Goal: Task Accomplishment & Management: Use online tool/utility

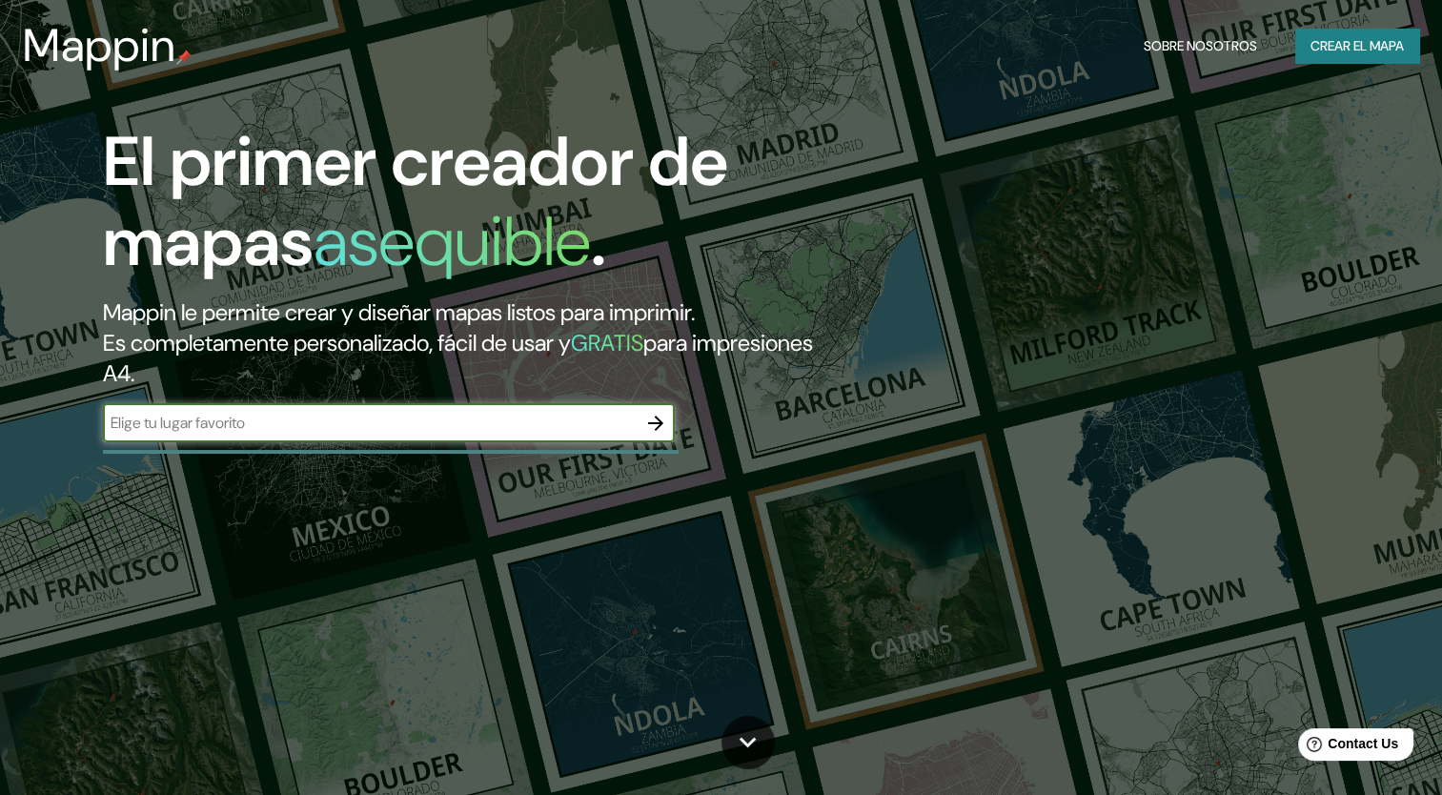
click at [531, 430] on input "text" at bounding box center [370, 423] width 534 height 22
drag, startPoint x: 511, startPoint y: 435, endPoint x: 427, endPoint y: 430, distance: 84.1
click at [427, 430] on input "text" at bounding box center [370, 423] width 534 height 22
paste input "[GEOGRAPHIC_DATA]"
type input "[GEOGRAPHIC_DATA]"
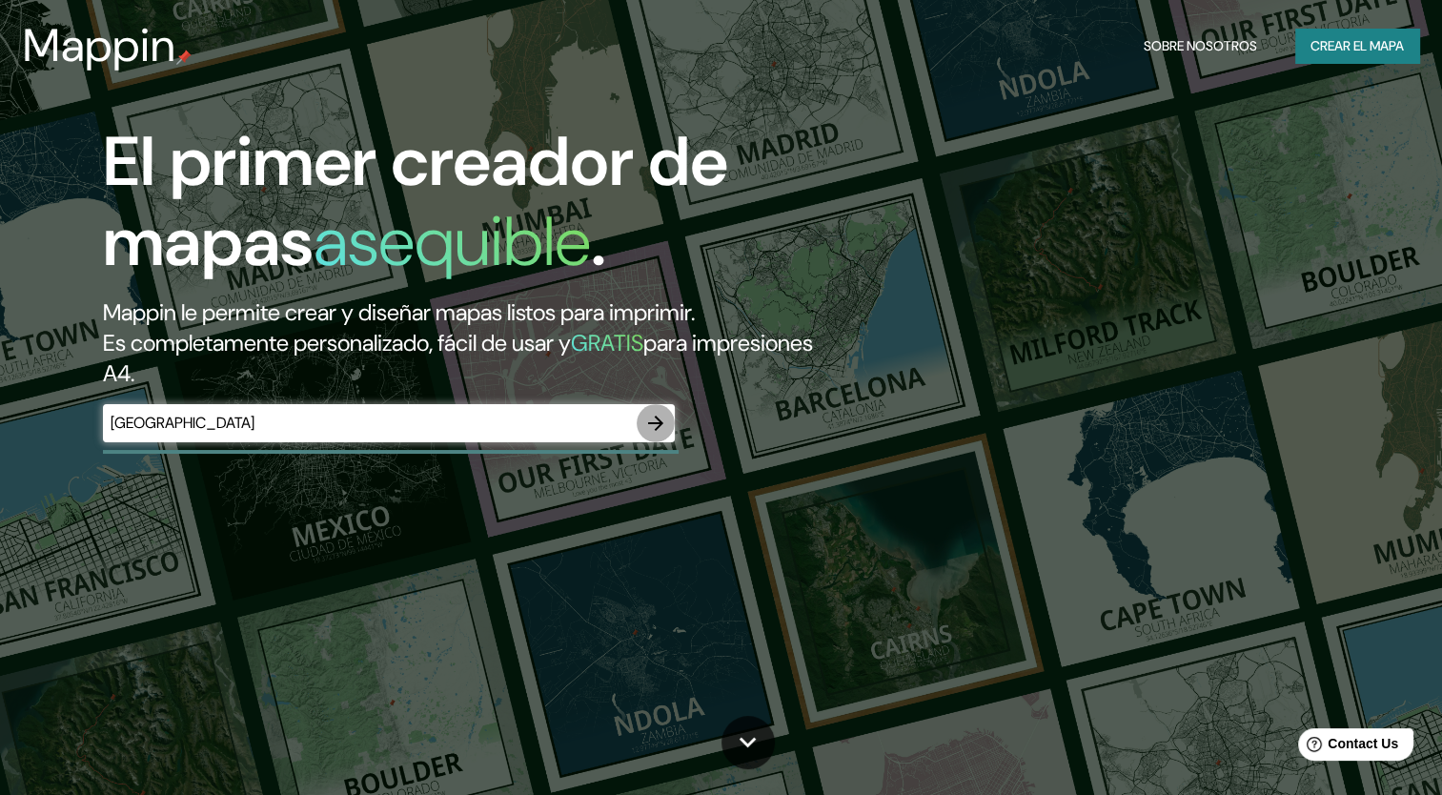
click at [655, 424] on icon "button" at bounding box center [655, 423] width 23 height 23
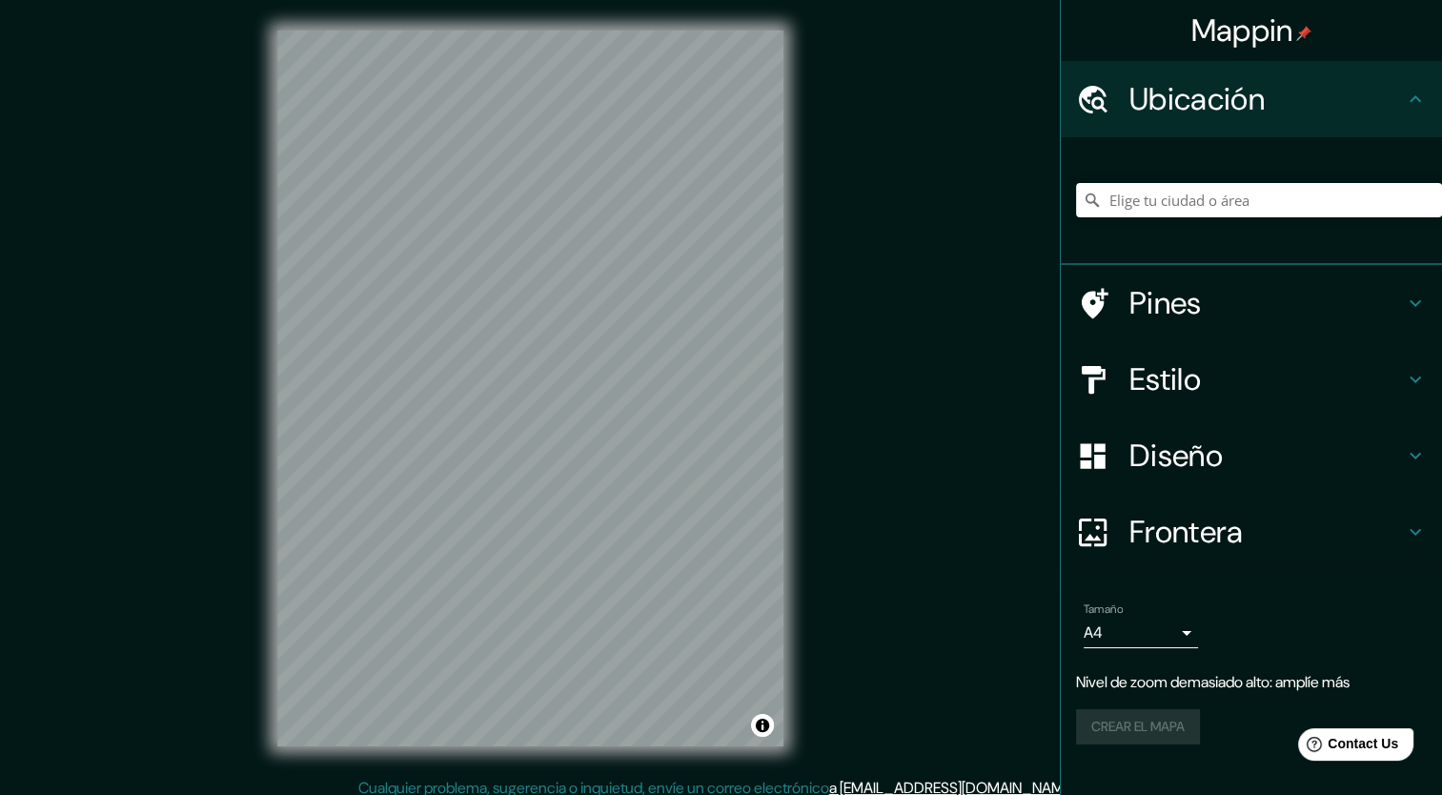
click at [797, 372] on div "© Mapbox © OpenStreetMap Improve this map" at bounding box center [530, 388] width 567 height 777
click at [1187, 196] on input "Elige tu ciudad o área" at bounding box center [1259, 200] width 366 height 34
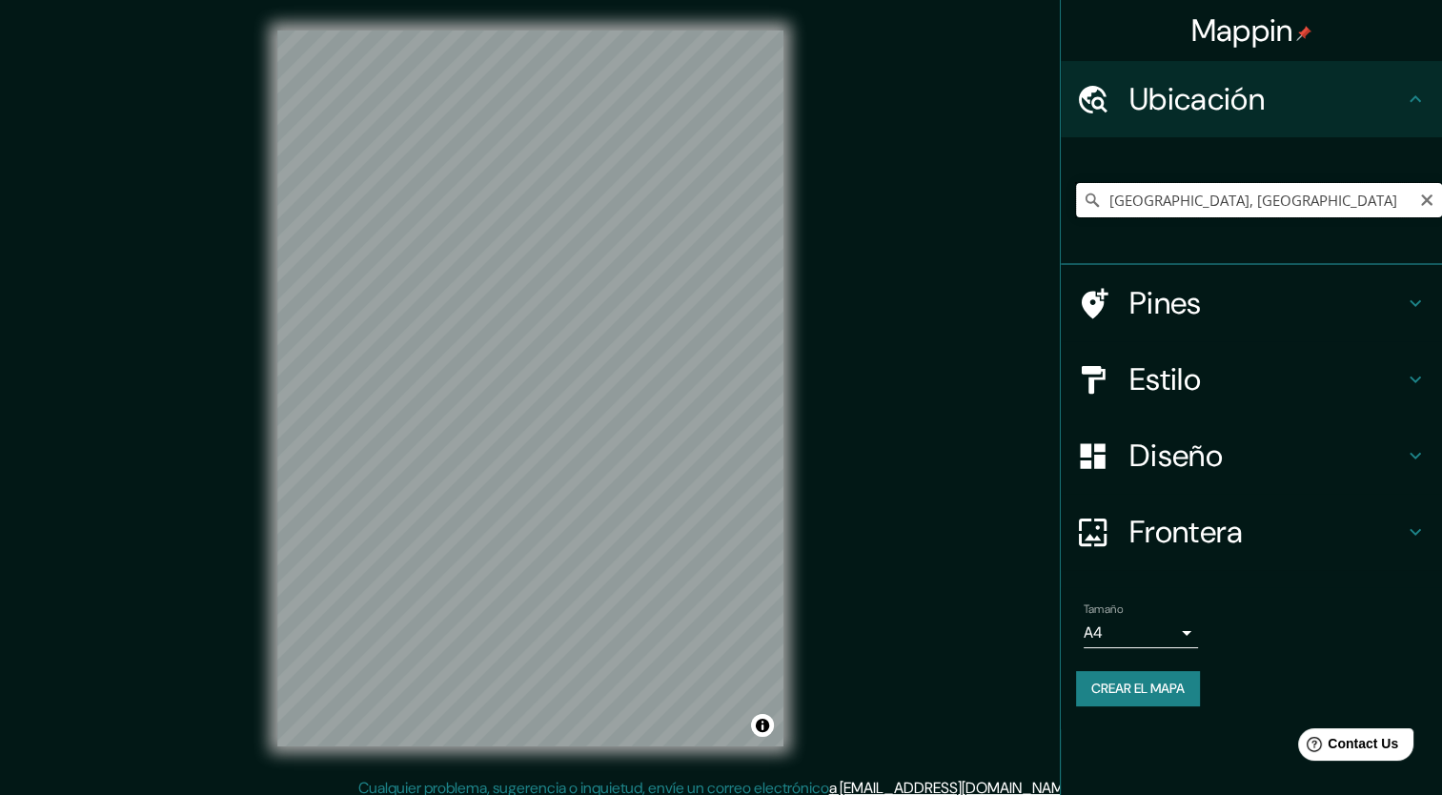
click at [1271, 208] on input "[GEOGRAPHIC_DATA], [GEOGRAPHIC_DATA]" at bounding box center [1259, 200] width 366 height 34
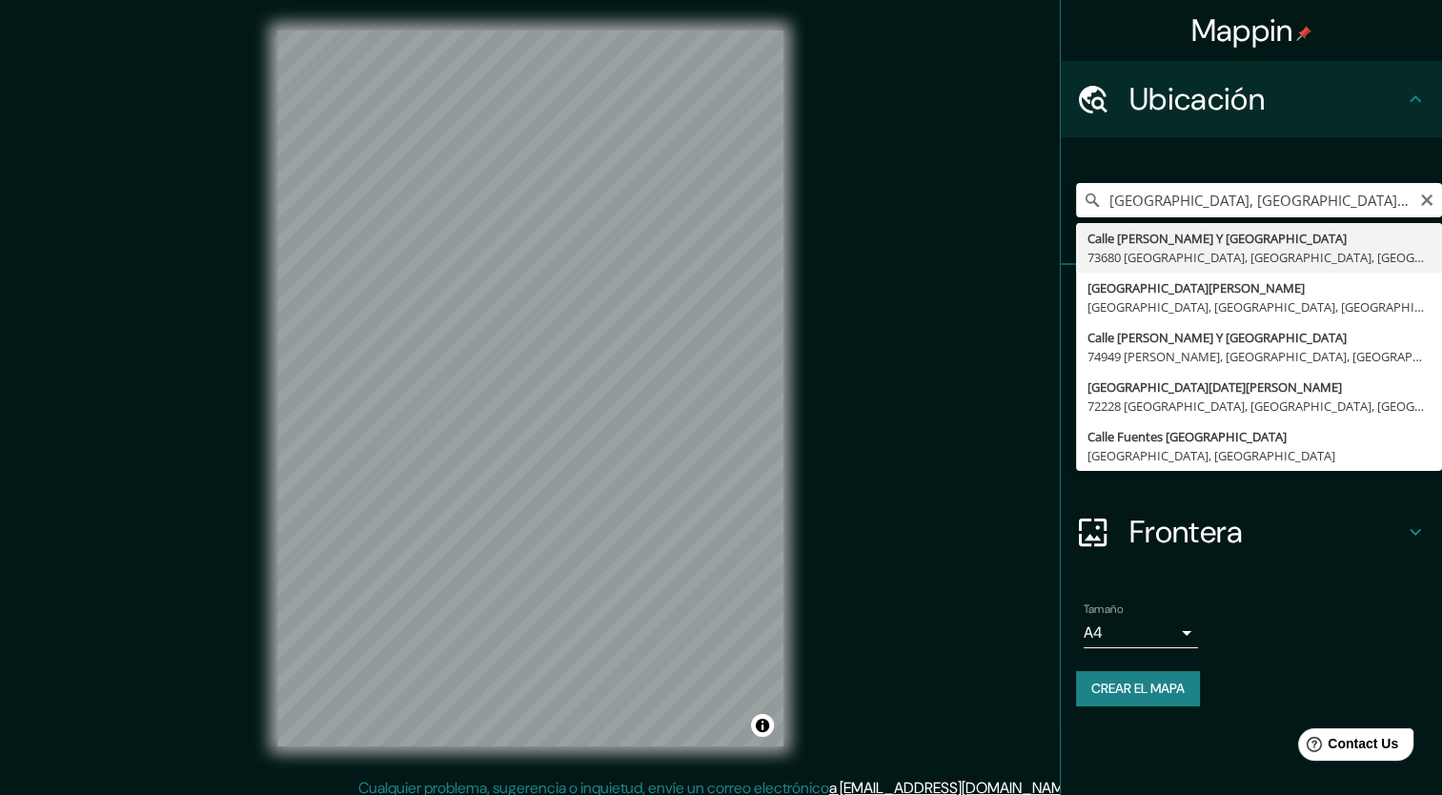
type input "Calle [PERSON_NAME][GEOGRAPHIC_DATA], [GEOGRAPHIC_DATA], [GEOGRAPHIC_DATA]"
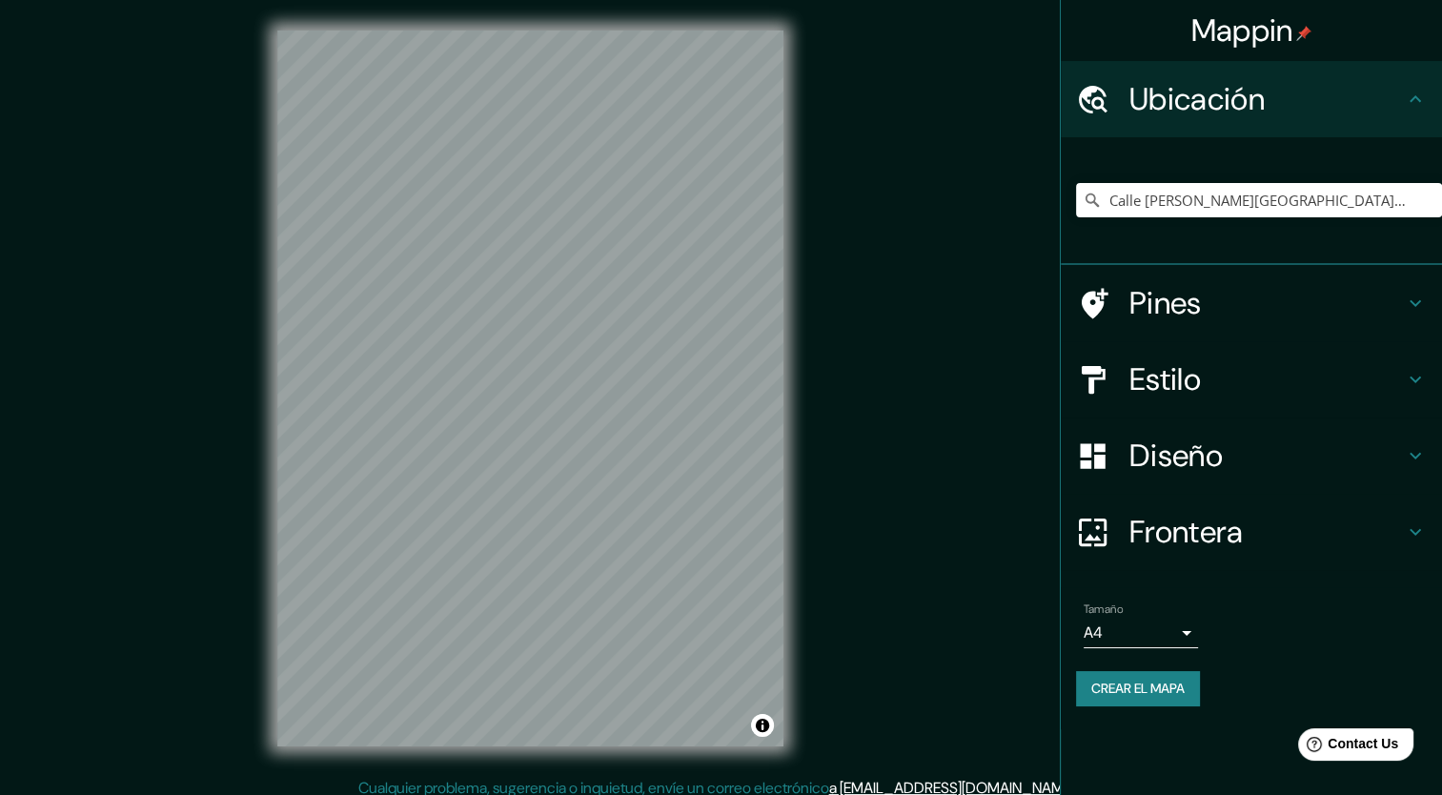
click at [818, 247] on div "Mappin Ubicación Calle [PERSON_NAME][GEOGRAPHIC_DATA], [GEOGRAPHIC_DATA], [GEOG…" at bounding box center [721, 403] width 1442 height 807
click at [231, 257] on div "Mappin Ubicación Calle [PERSON_NAME][GEOGRAPHIC_DATA], [GEOGRAPHIC_DATA], [GEOG…" at bounding box center [721, 403] width 1442 height 807
click at [139, 337] on div "Mappin Ubicación Calle [PERSON_NAME][GEOGRAPHIC_DATA], [GEOGRAPHIC_DATA], [GEOG…" at bounding box center [721, 403] width 1442 height 807
click at [800, 531] on div "© Mapbox © OpenStreetMap Improve this map" at bounding box center [530, 388] width 567 height 777
click at [1016, 516] on div "Mappin Ubicación Calle [PERSON_NAME][GEOGRAPHIC_DATA], [GEOGRAPHIC_DATA], [GEOG…" at bounding box center [721, 403] width 1442 height 807
